Goal: Book appointment/travel/reservation

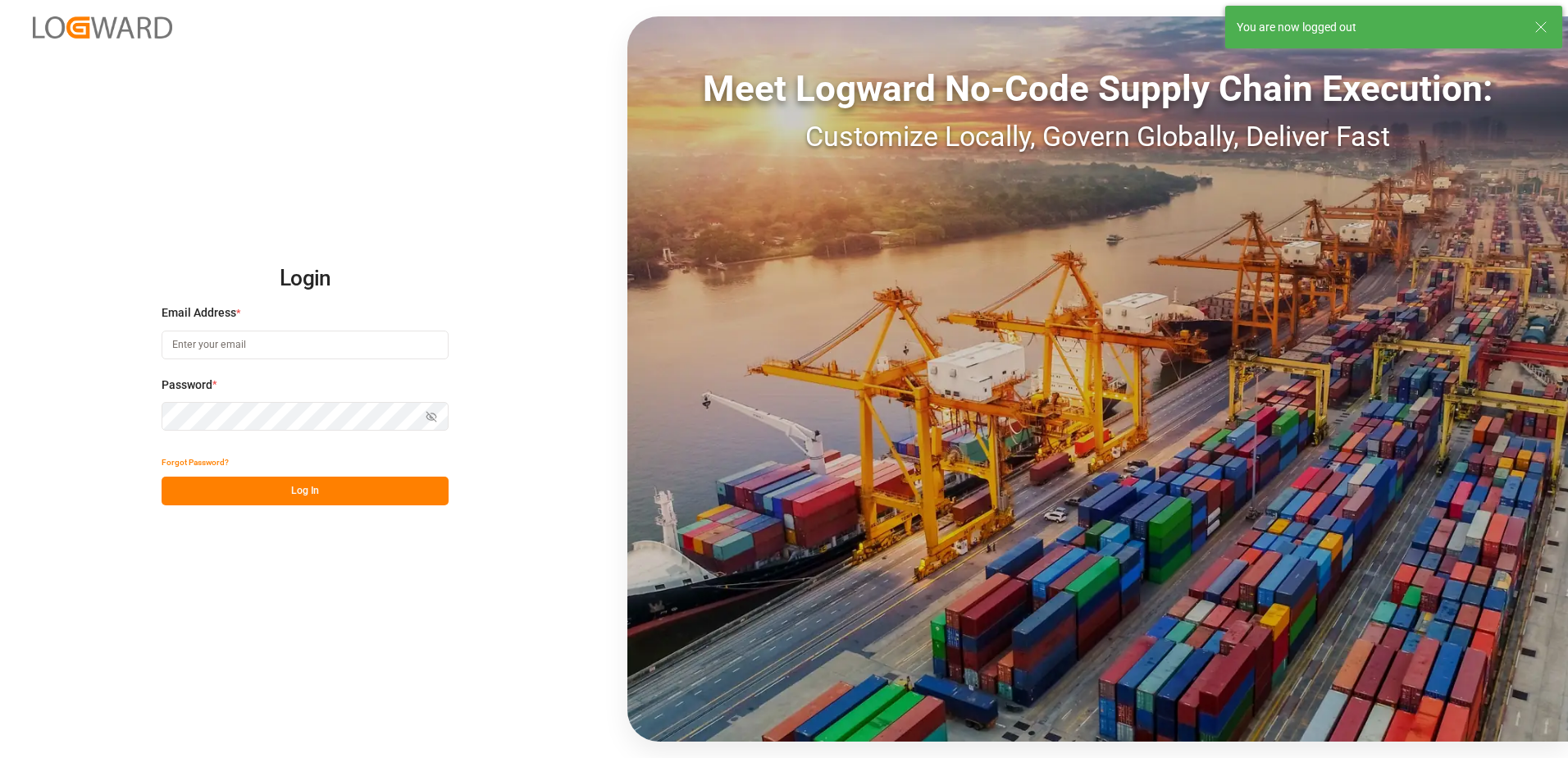
click at [293, 334] on input at bounding box center [305, 345] width 287 height 29
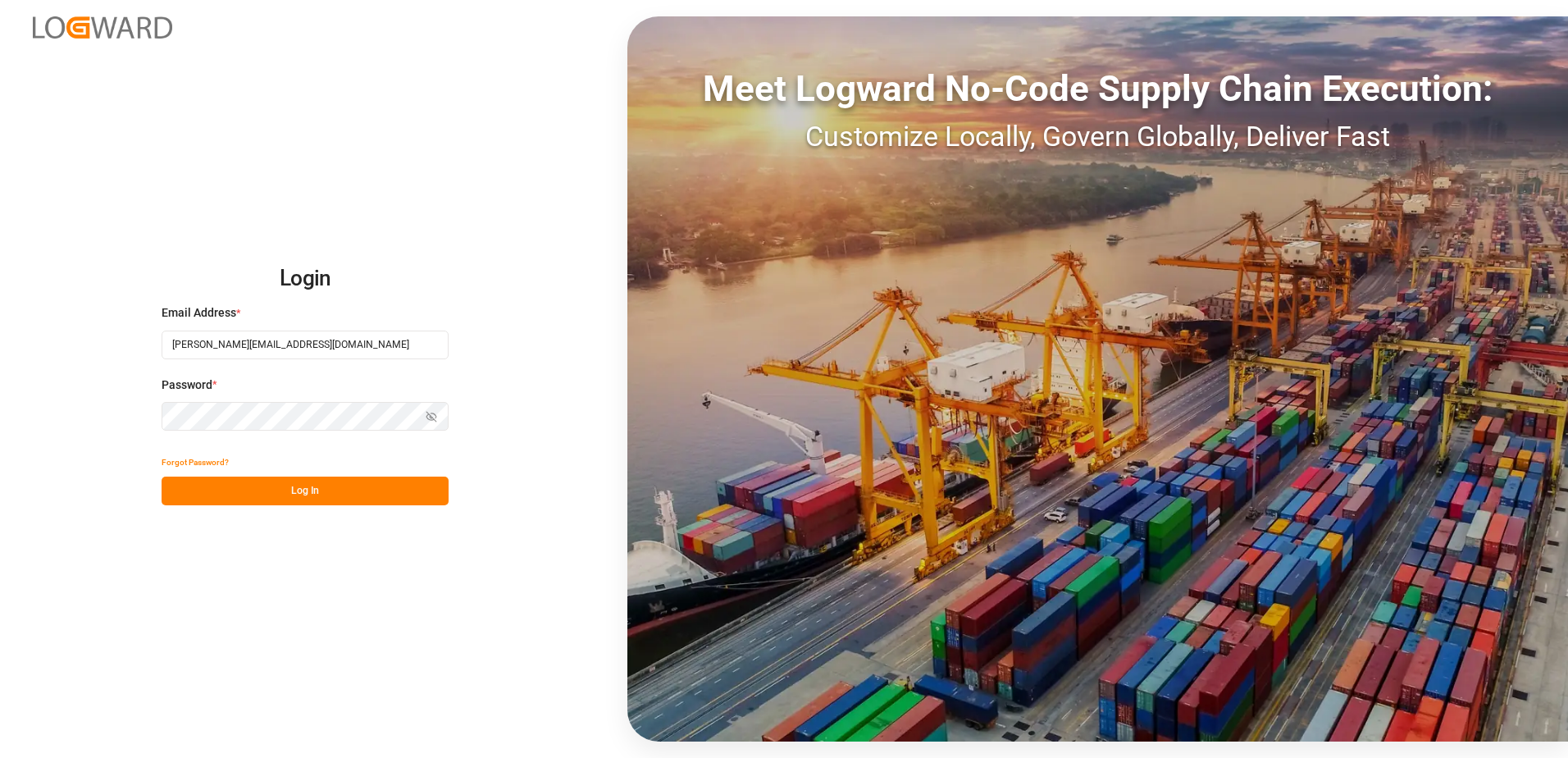
type input "[PERSON_NAME][EMAIL_ADDRESS][DOMAIN_NAME]"
click at [369, 495] on button "Log In" at bounding box center [305, 491] width 287 height 29
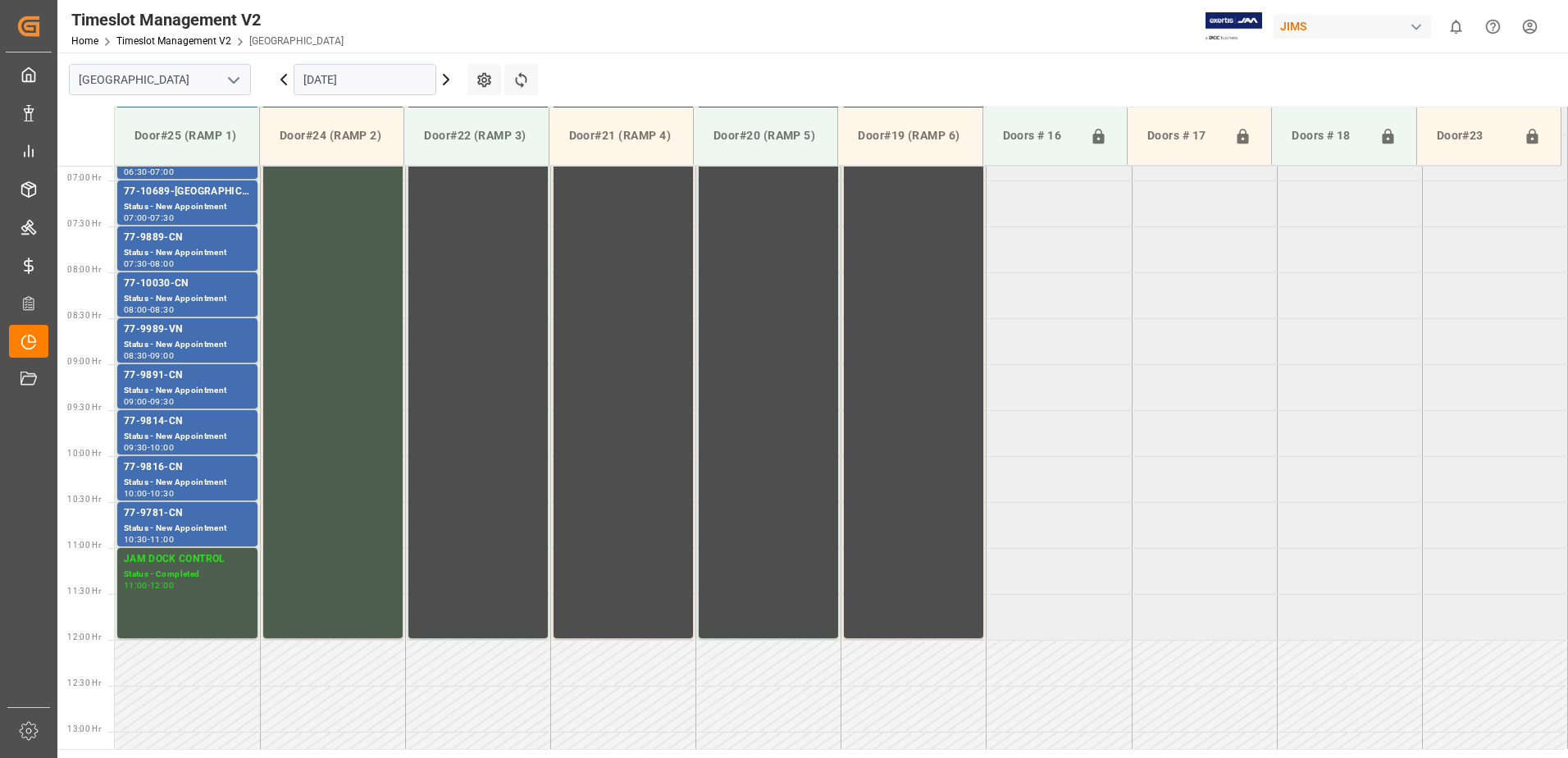
scroll to position [633, 0]
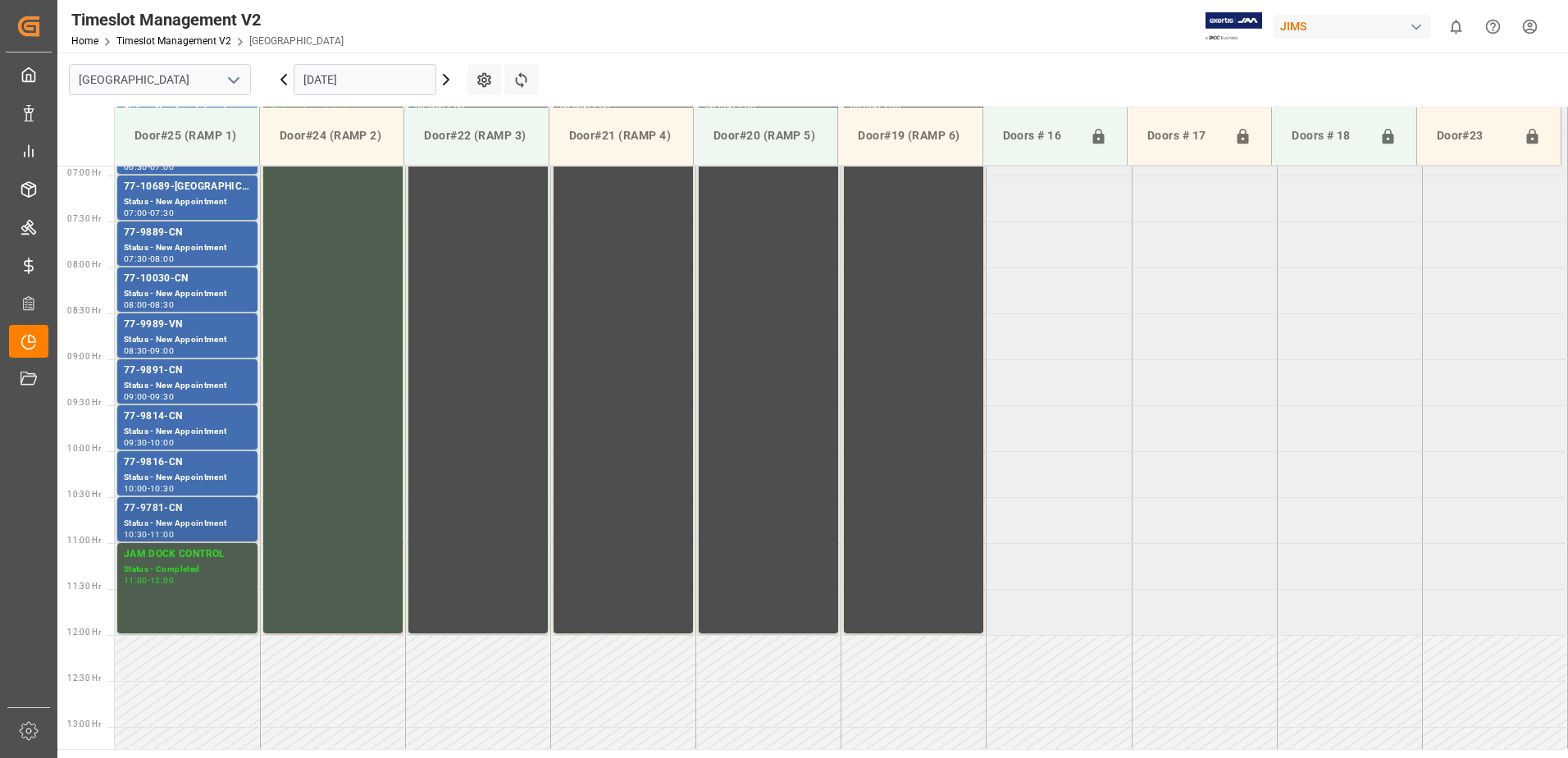
click at [207, 525] on div "Status - New Appointment" at bounding box center [188, 524] width 128 height 14
click at [198, 468] on div "77-9816-CN" at bounding box center [188, 462] width 128 height 16
click at [208, 428] on div "Status - New Appointment" at bounding box center [188, 432] width 128 height 14
click at [222, 385] on div "Status - New Appointment" at bounding box center [188, 386] width 128 height 14
click at [222, 333] on div "77-9989-VN" at bounding box center [188, 325] width 128 height 16
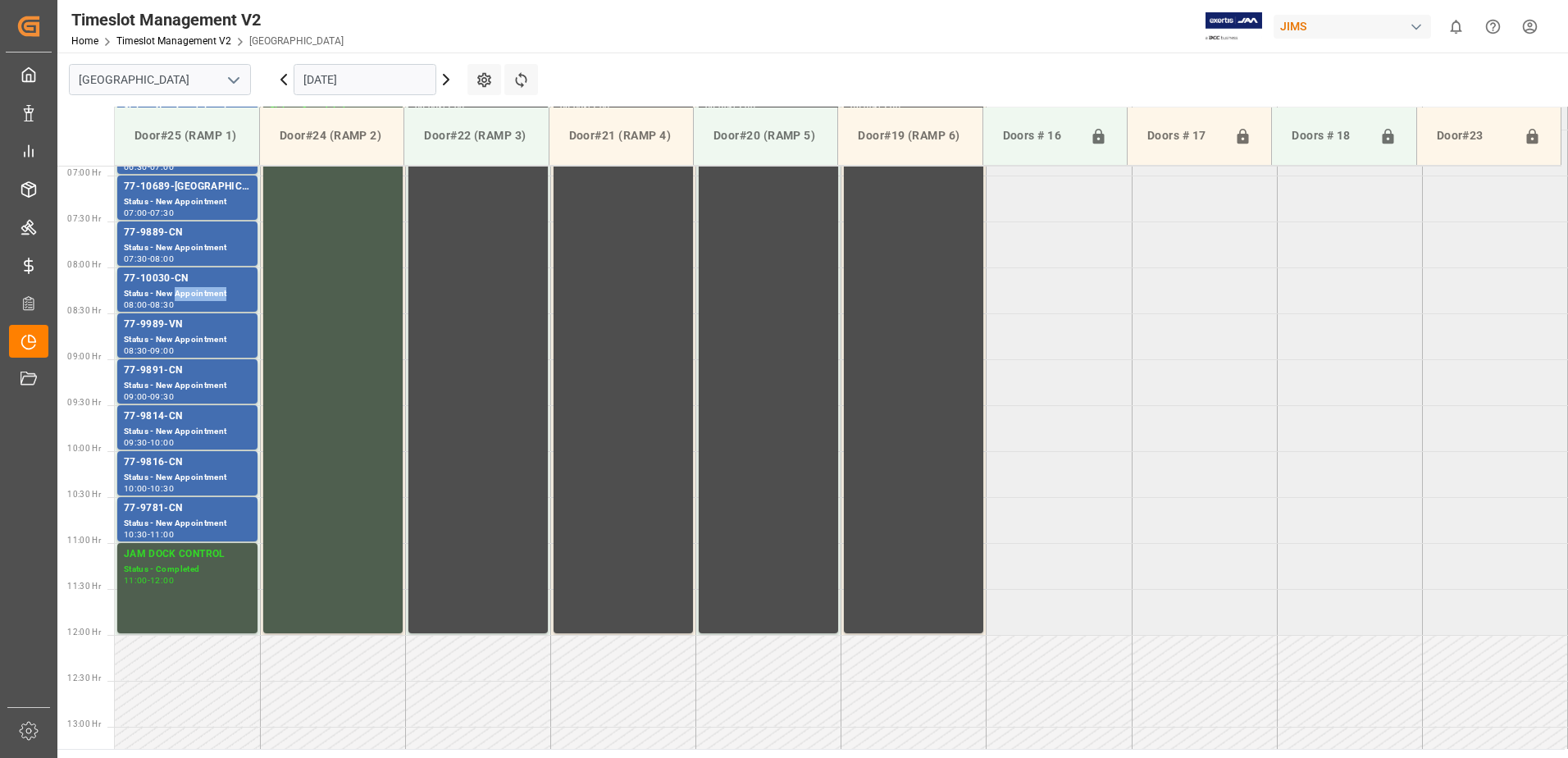
click at [223, 295] on div "Status - New Appointment" at bounding box center [188, 294] width 128 height 14
click at [231, 235] on div "77-9889-CN" at bounding box center [188, 233] width 128 height 16
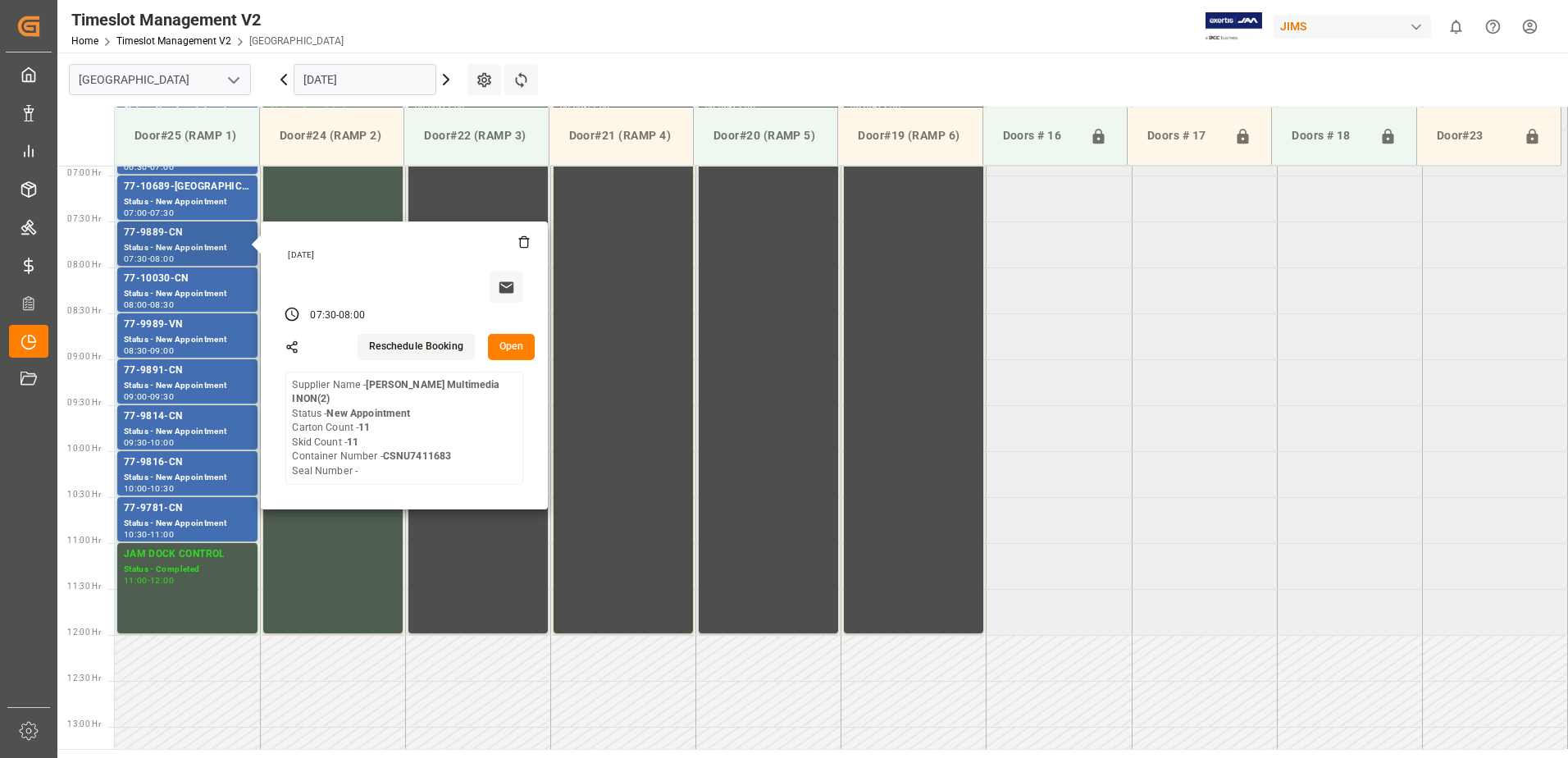
scroll to position [551, 0]
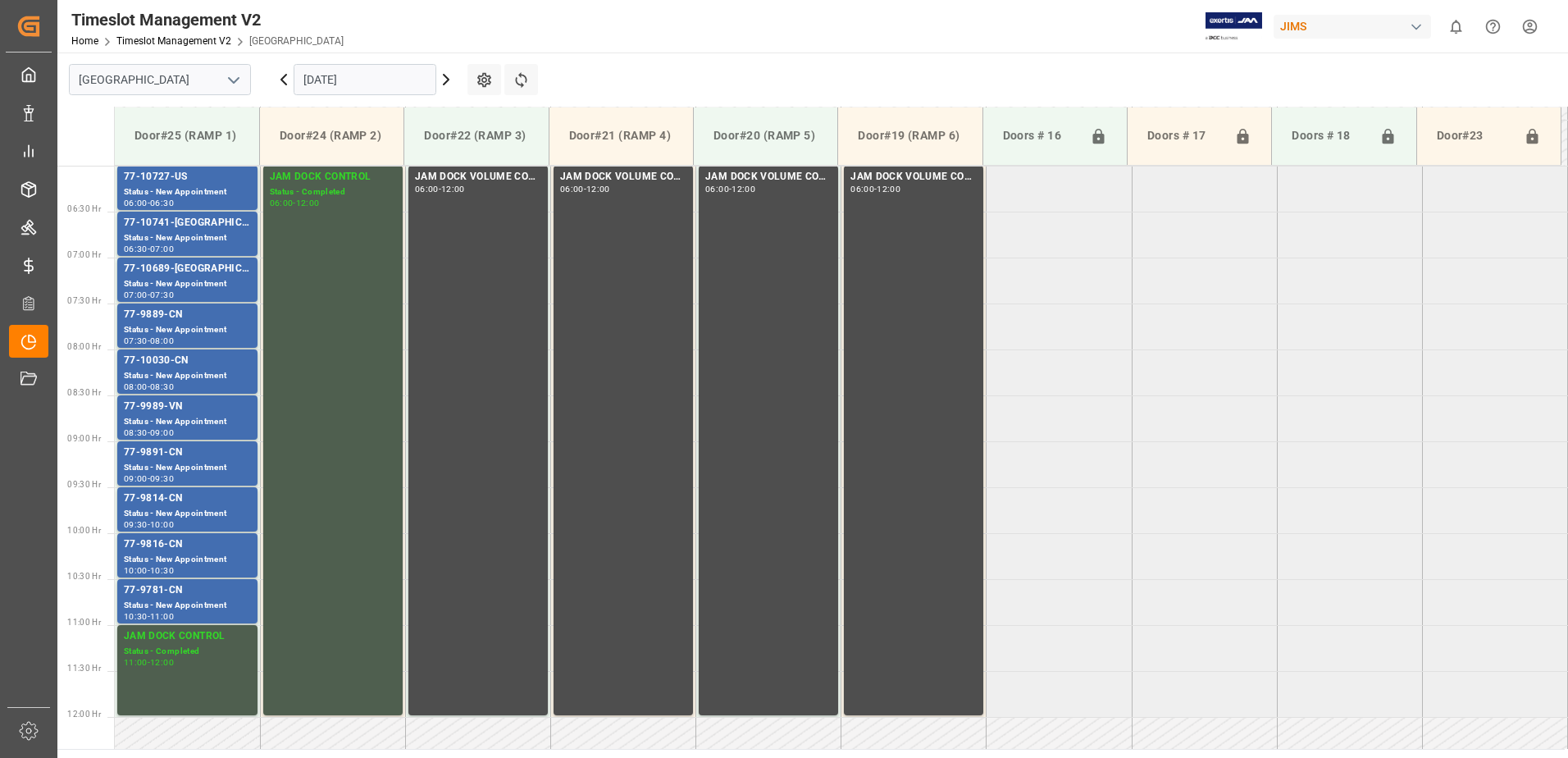
click at [238, 273] on div "77-10689-[GEOGRAPHIC_DATA]" at bounding box center [188, 269] width 128 height 16
click at [237, 229] on div "77-10741-[GEOGRAPHIC_DATA]" at bounding box center [188, 222] width 128 height 16
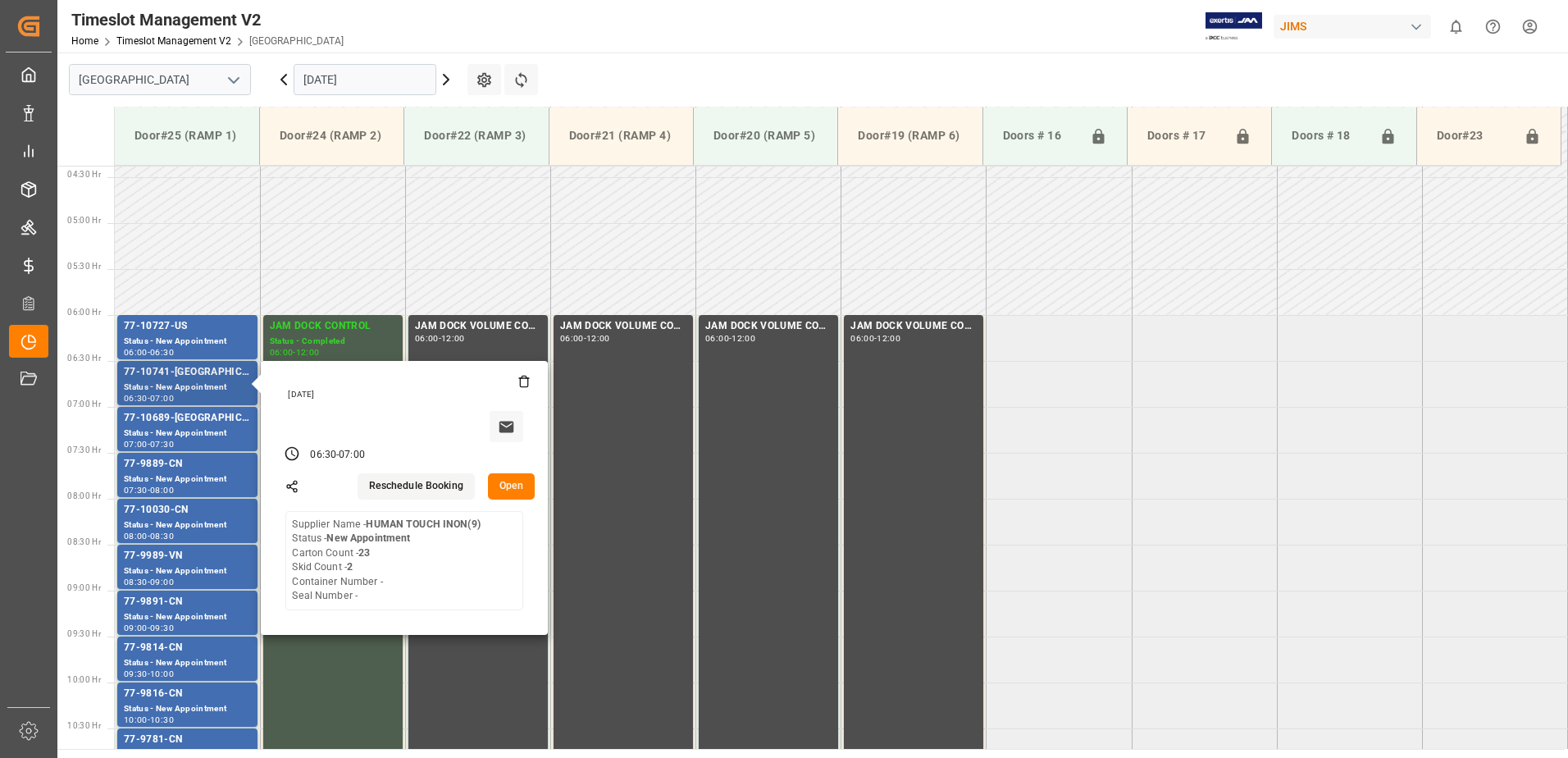
scroll to position [388, 0]
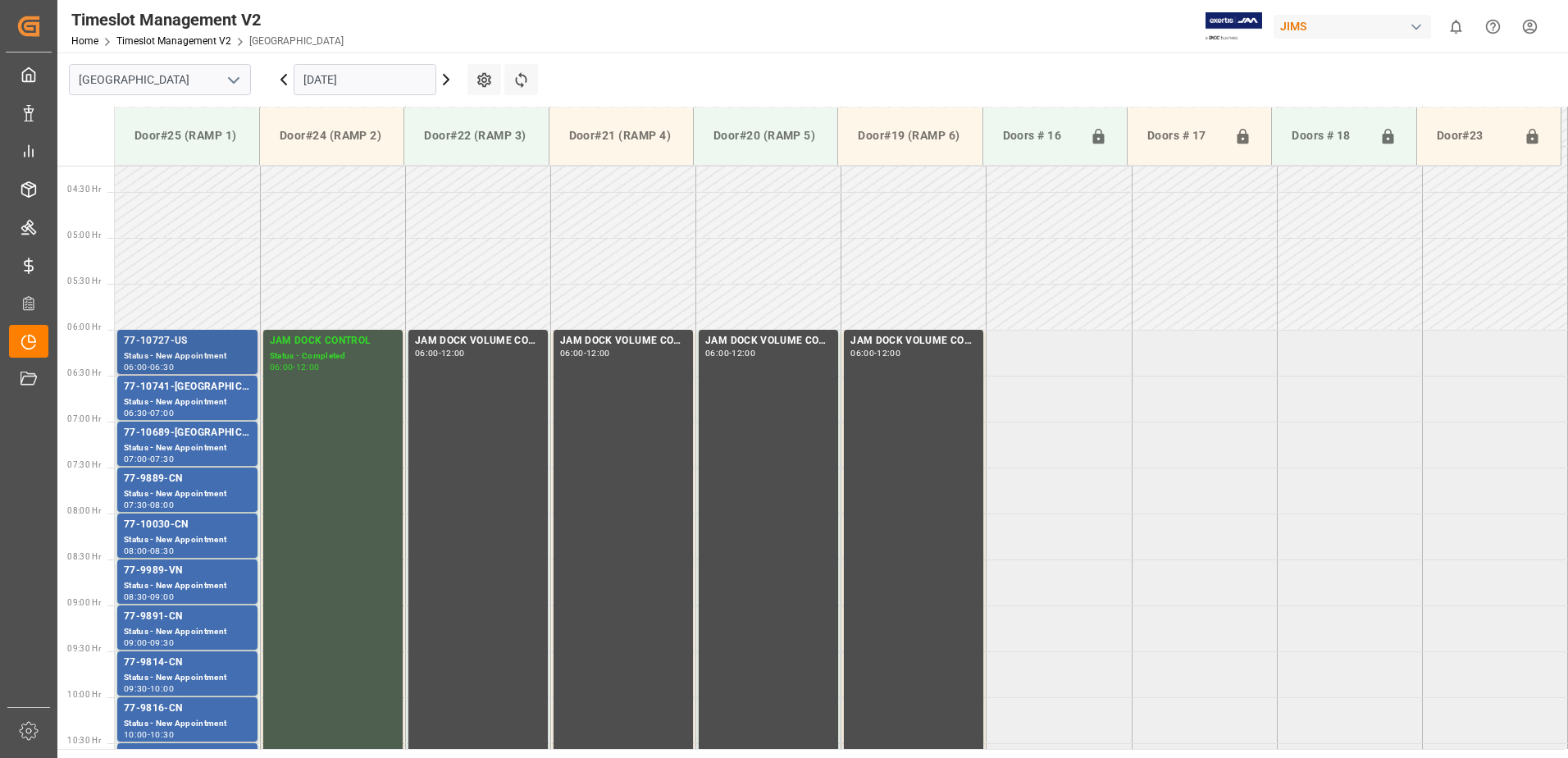
click at [234, 344] on div "77-10727-US" at bounding box center [188, 341] width 128 height 16
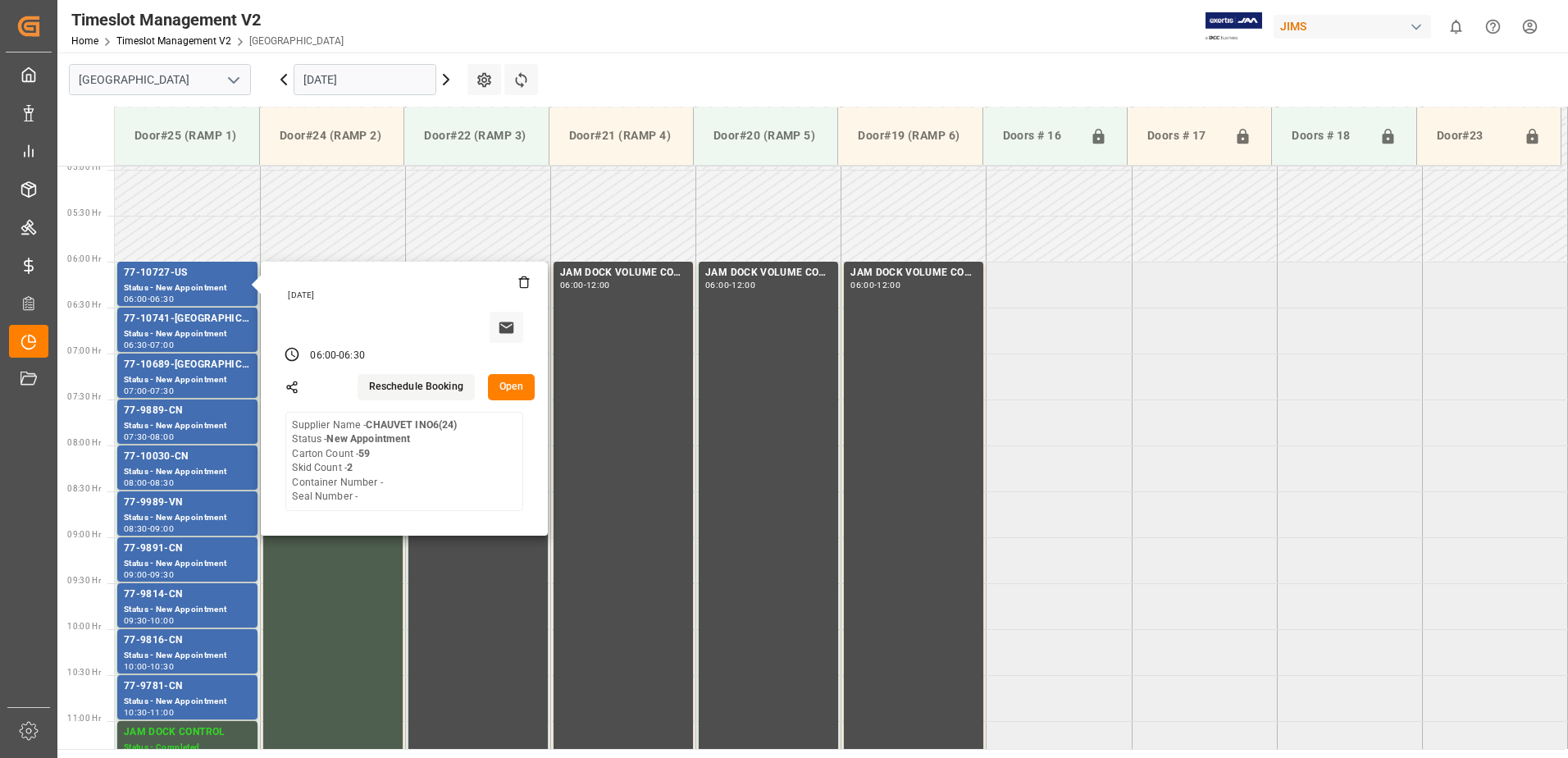
scroll to position [306, 0]
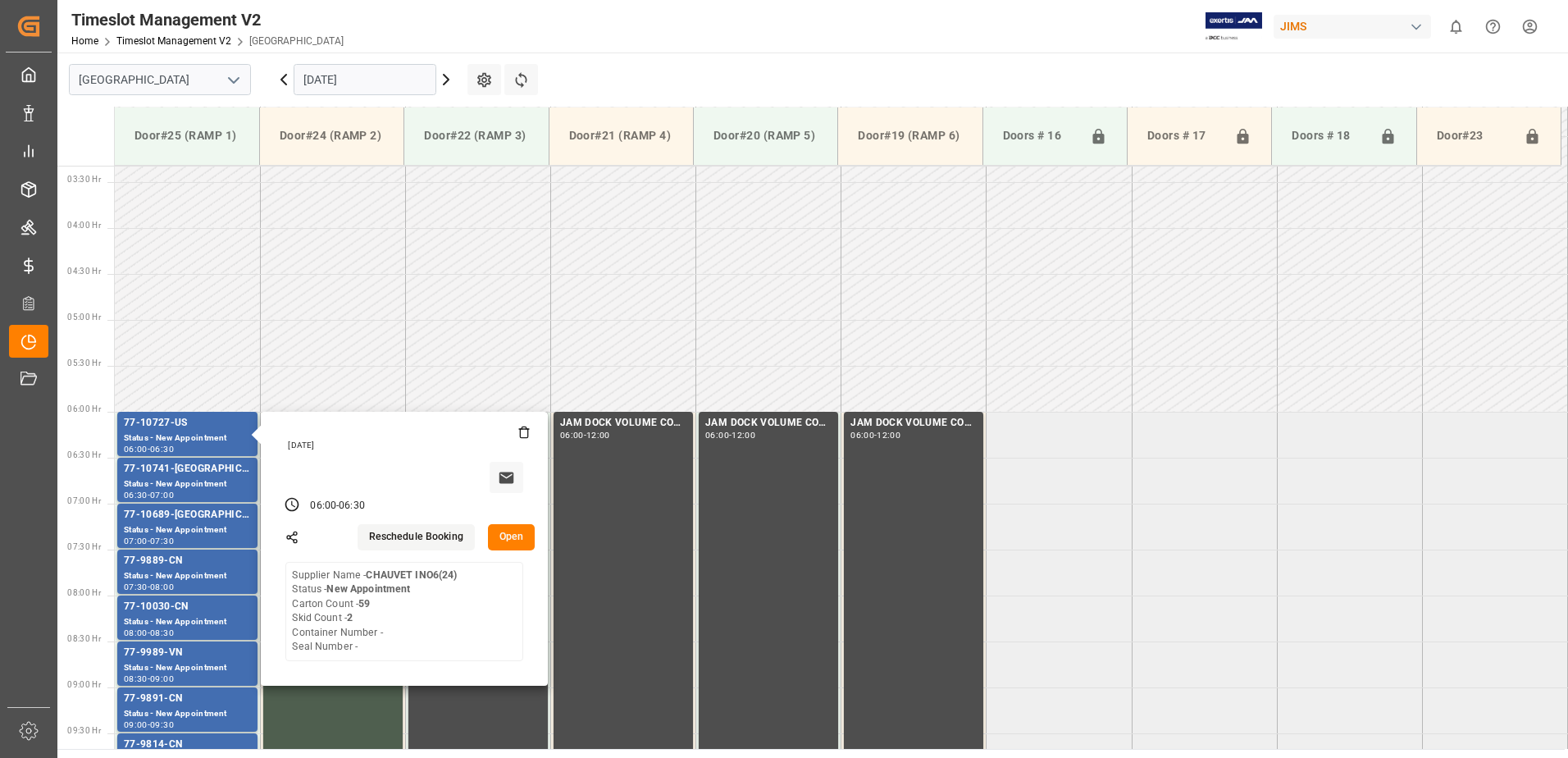
click at [368, 81] on input "[DATE]" at bounding box center [365, 79] width 143 height 31
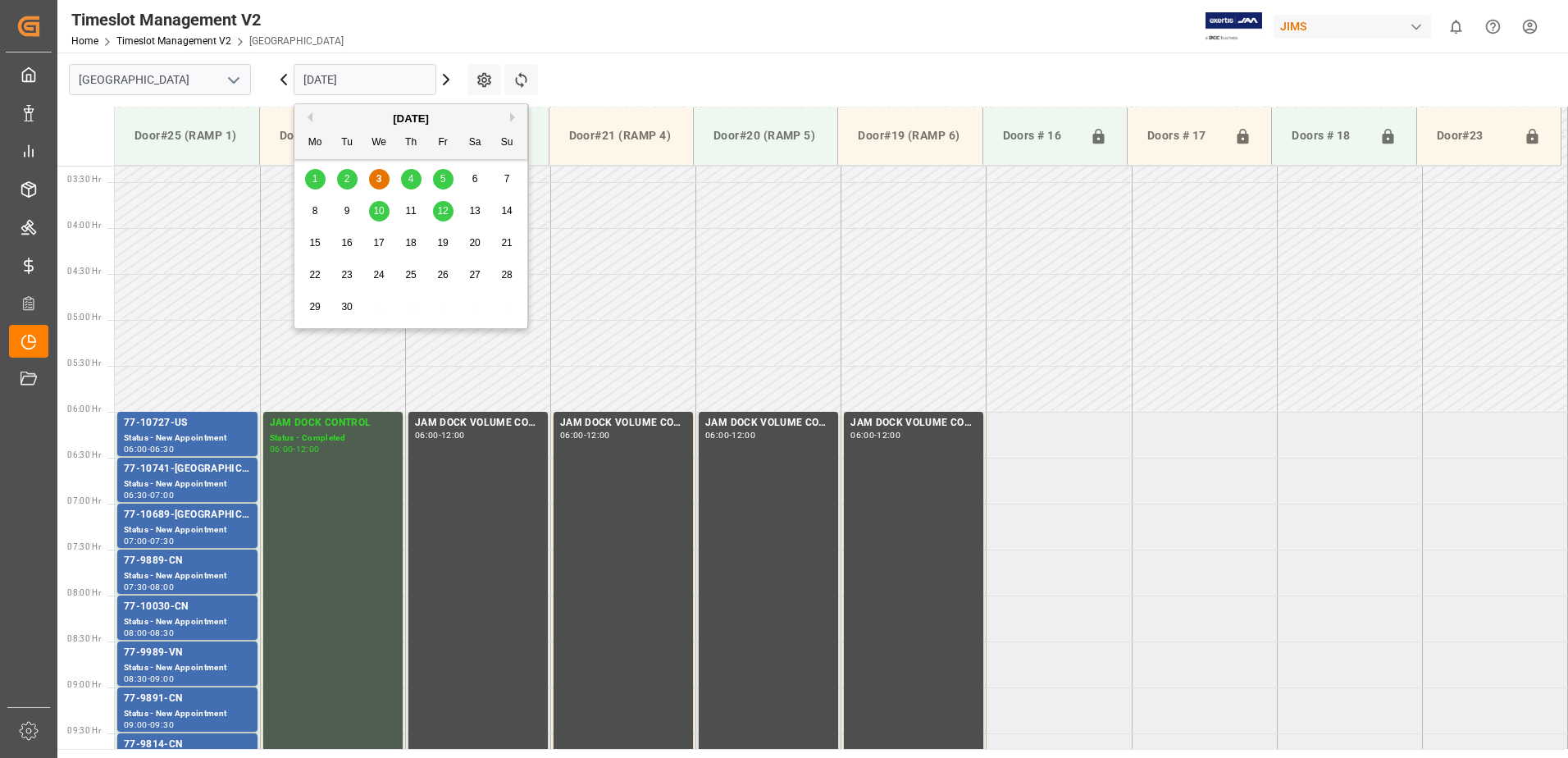
click at [416, 182] on div "4" at bounding box center [411, 180] width 20 height 19
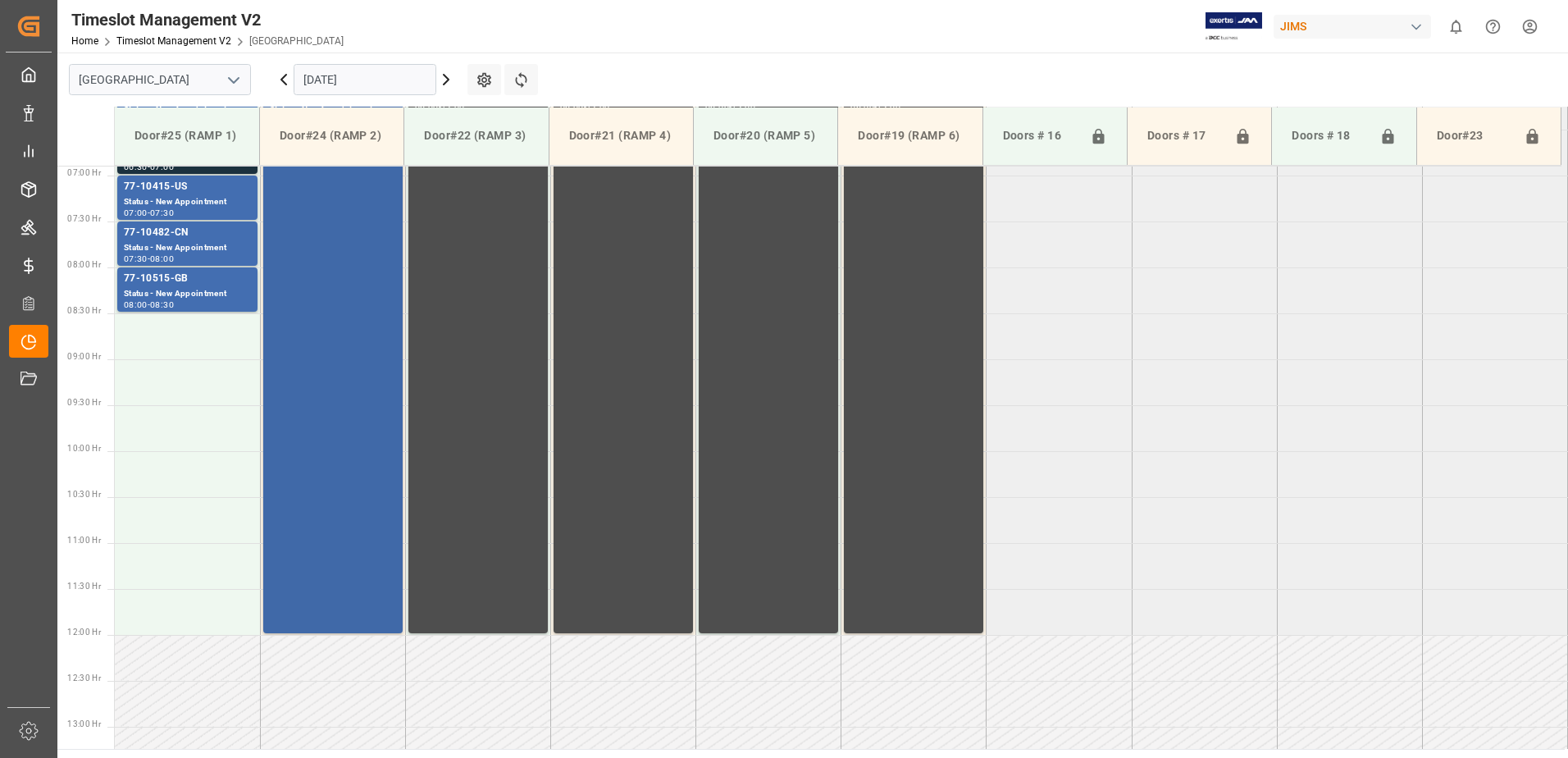
scroll to position [469, 0]
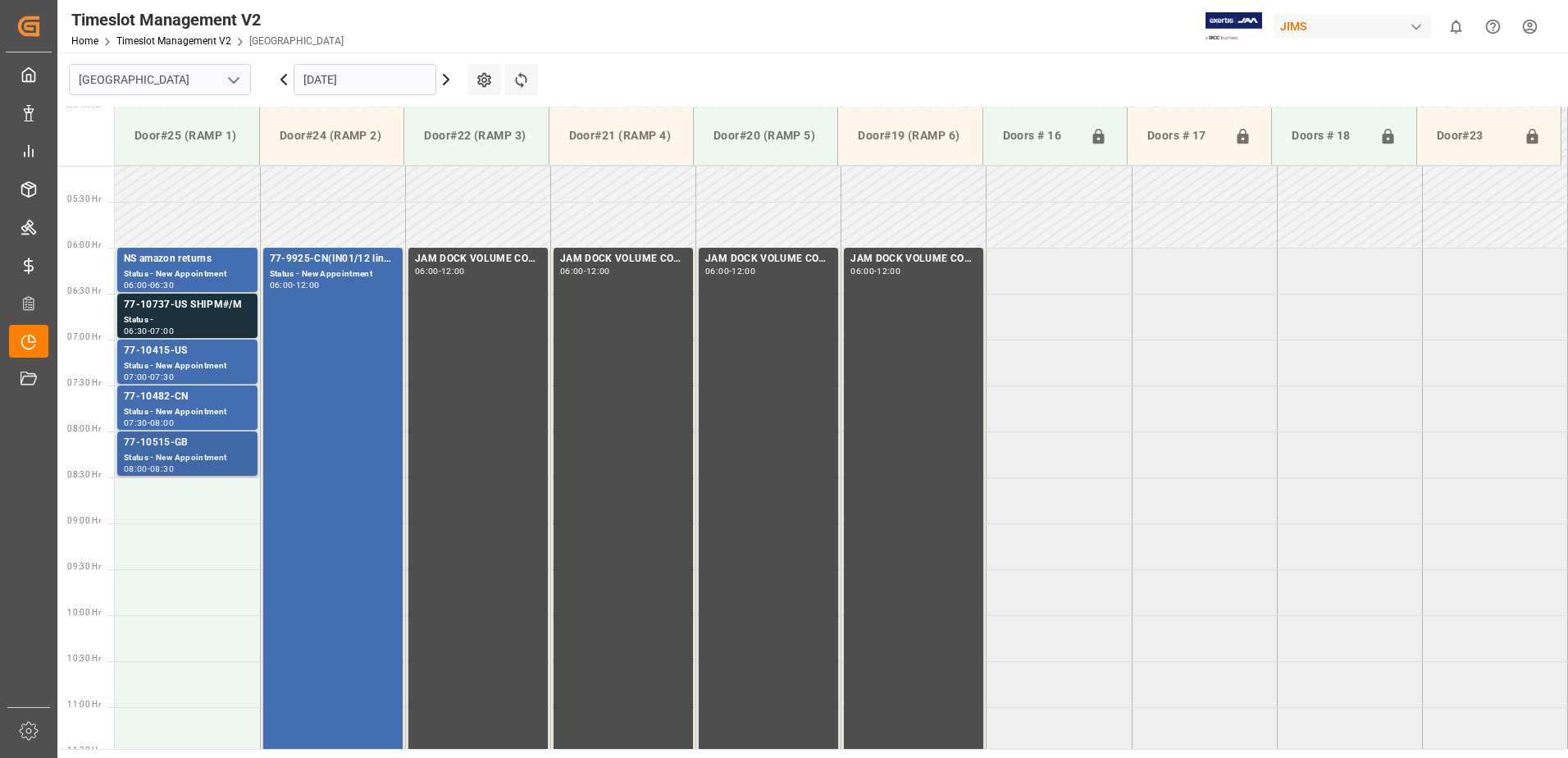
click at [192, 457] on div "Status - New Appointment" at bounding box center [188, 458] width 128 height 14
click at [218, 409] on div "Status - New Appointment" at bounding box center [188, 412] width 128 height 14
click at [223, 361] on div "Status - New Appointment" at bounding box center [188, 366] width 128 height 14
click at [225, 317] on div "Status -" at bounding box center [188, 320] width 128 height 14
click at [235, 449] on div "77-10515-GB" at bounding box center [188, 443] width 128 height 16
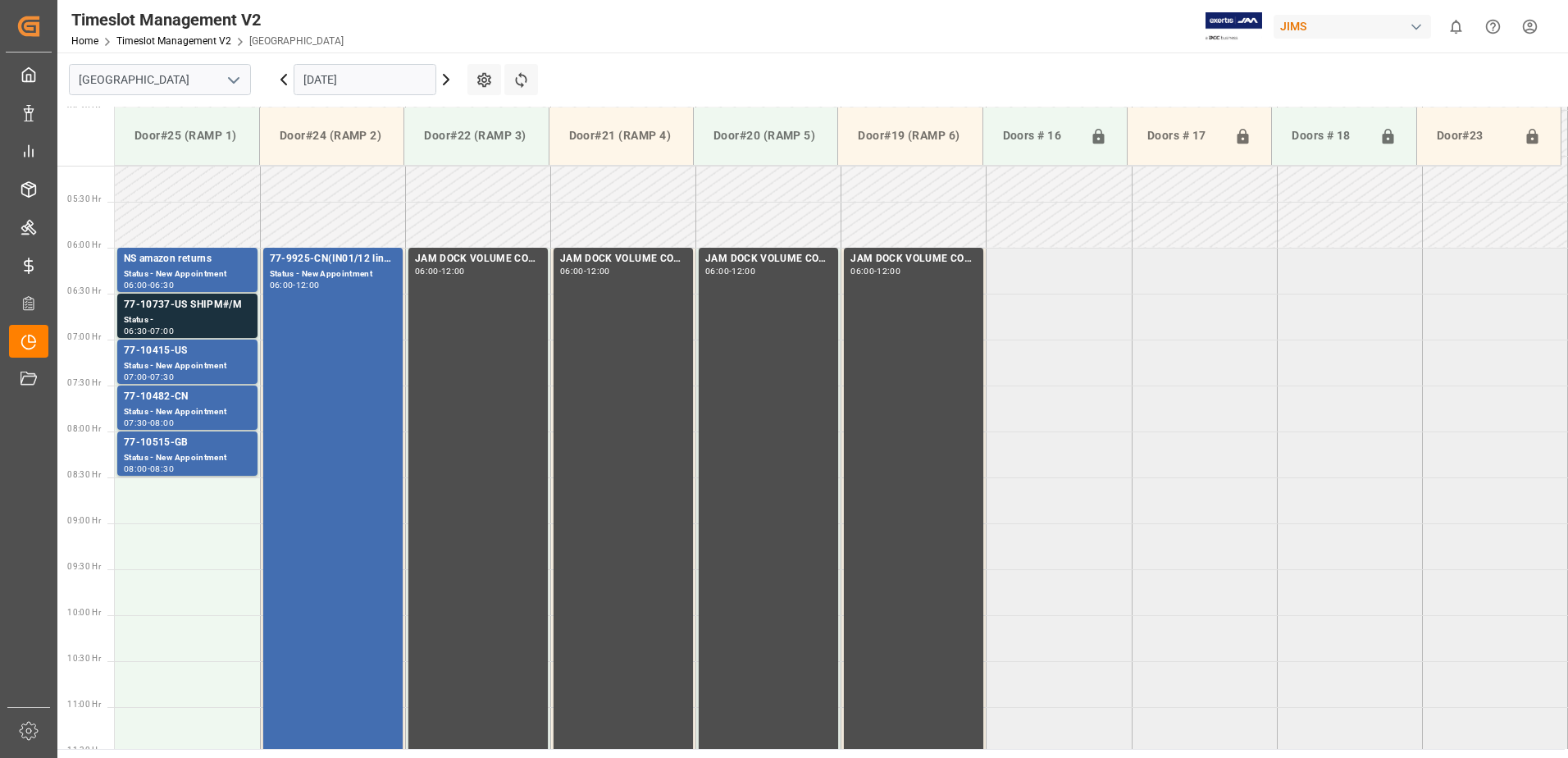
click at [232, 402] on div "77-10482-CN" at bounding box center [188, 396] width 128 height 16
click at [231, 365] on div "Status - New Appointment" at bounding box center [188, 366] width 128 height 14
click at [230, 324] on div "Status -" at bounding box center [188, 320] width 128 height 14
click at [212, 265] on div "NS amazon returns" at bounding box center [188, 259] width 128 height 16
